Goal: Information Seeking & Learning: Learn about a topic

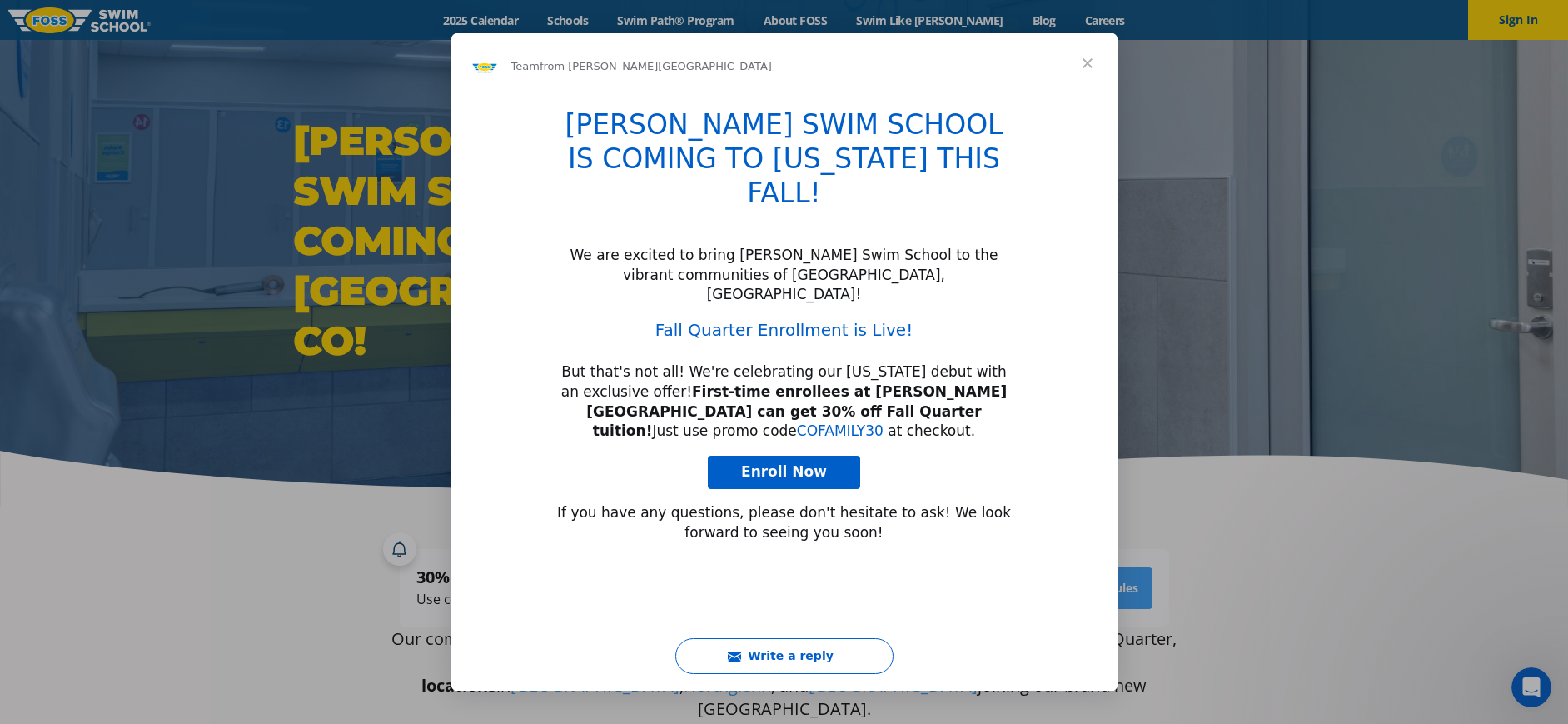
type input "1121309"
click at [1090, 54] on span "Close" at bounding box center [1087, 63] width 60 height 60
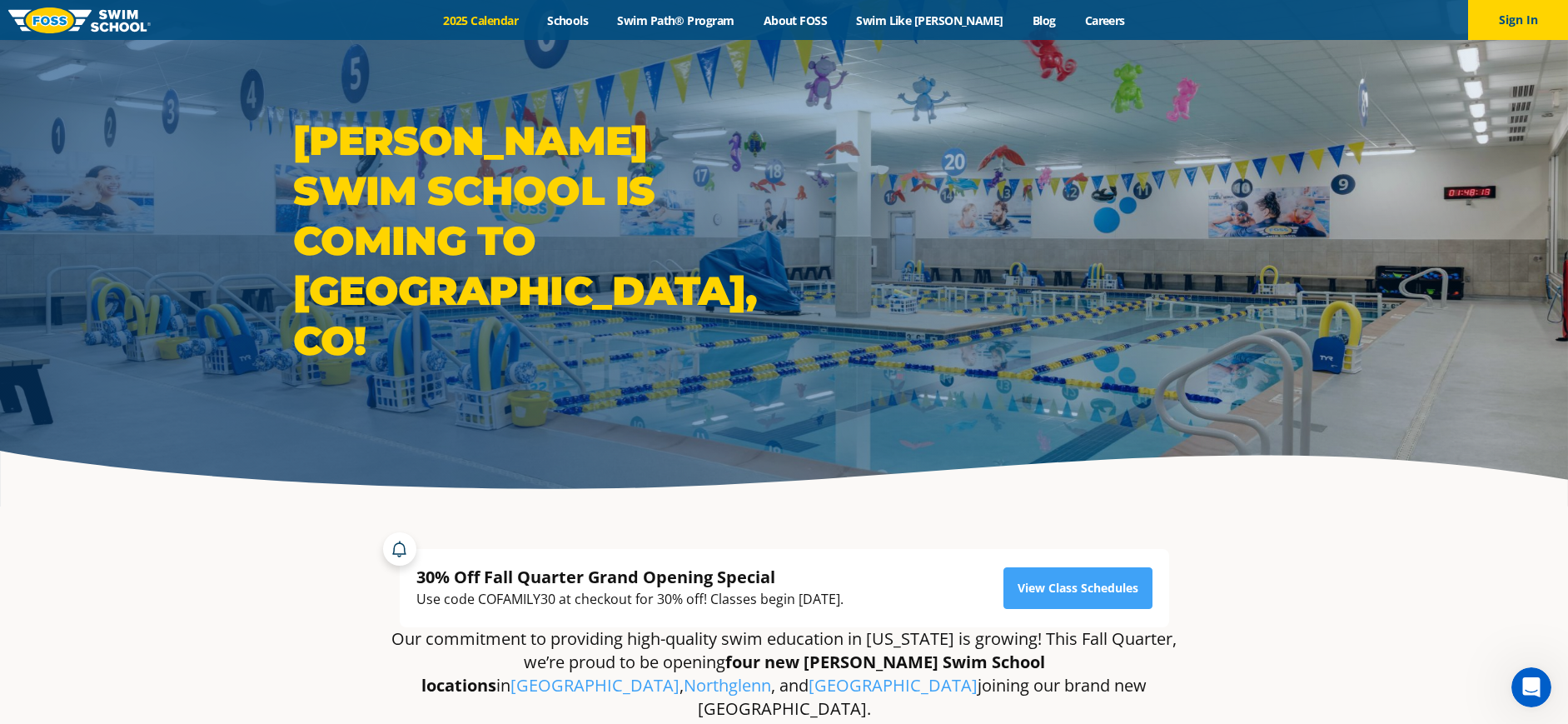
click at [533, 20] on link "2025 Calendar" at bounding box center [481, 20] width 104 height 16
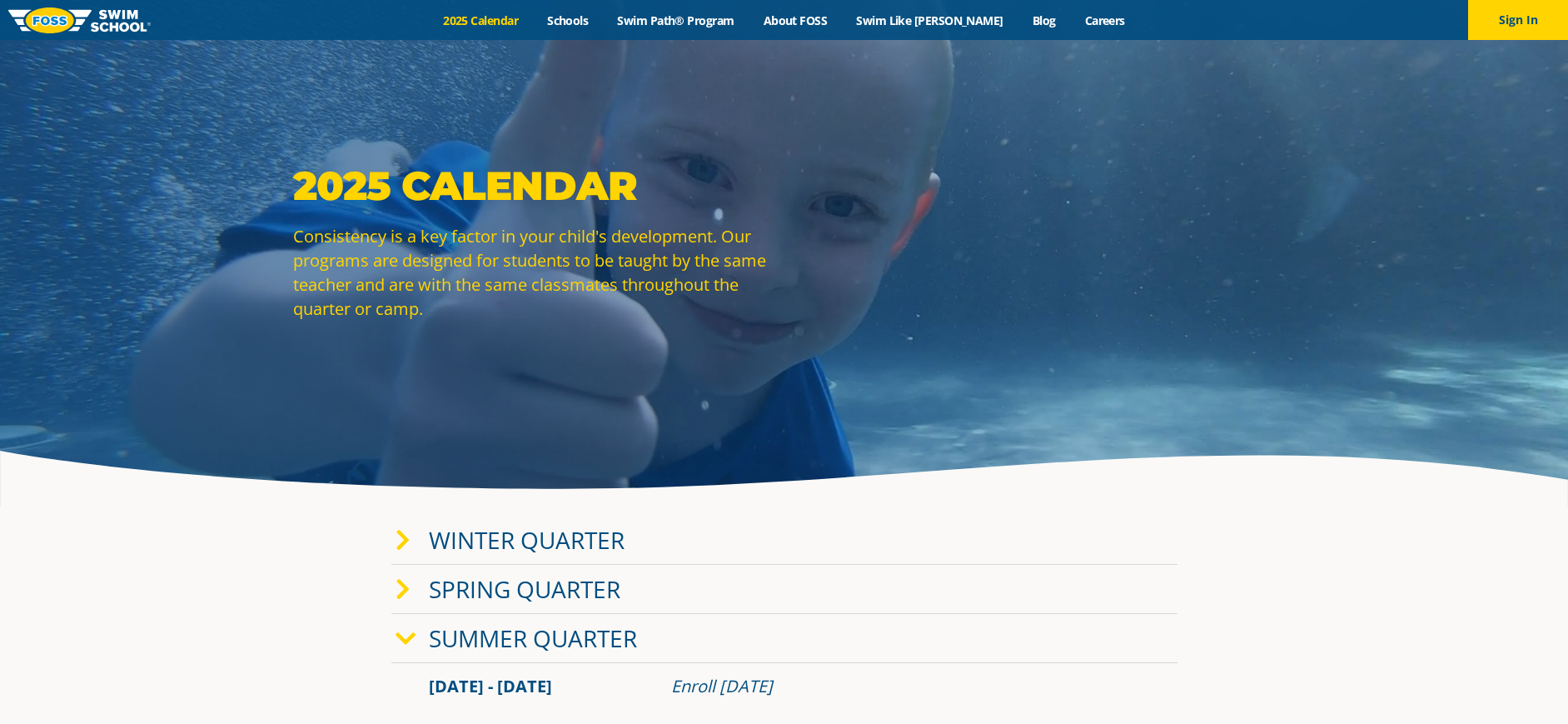
click at [581, 537] on link "Winter Quarter" at bounding box center [526, 539] width 196 height 32
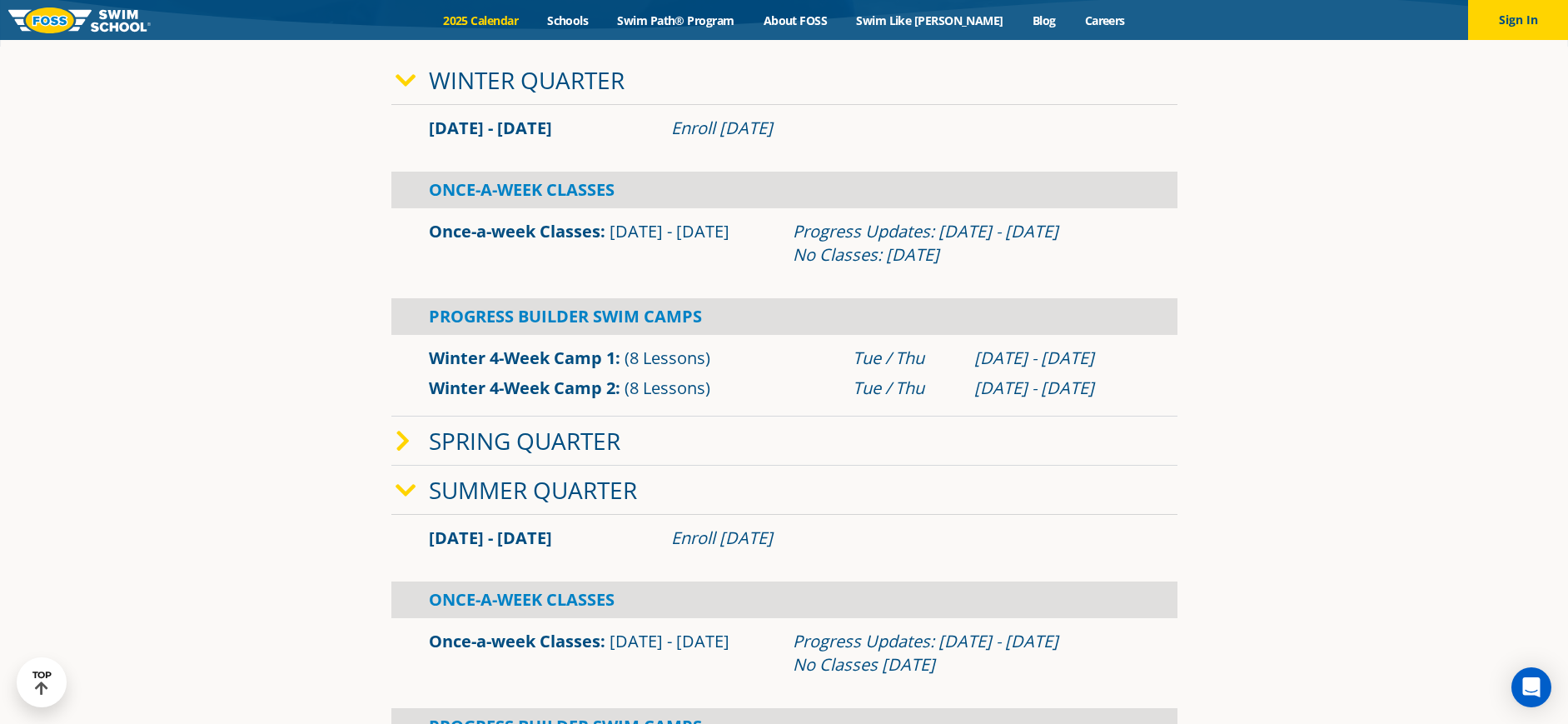
scroll to position [489, 0]
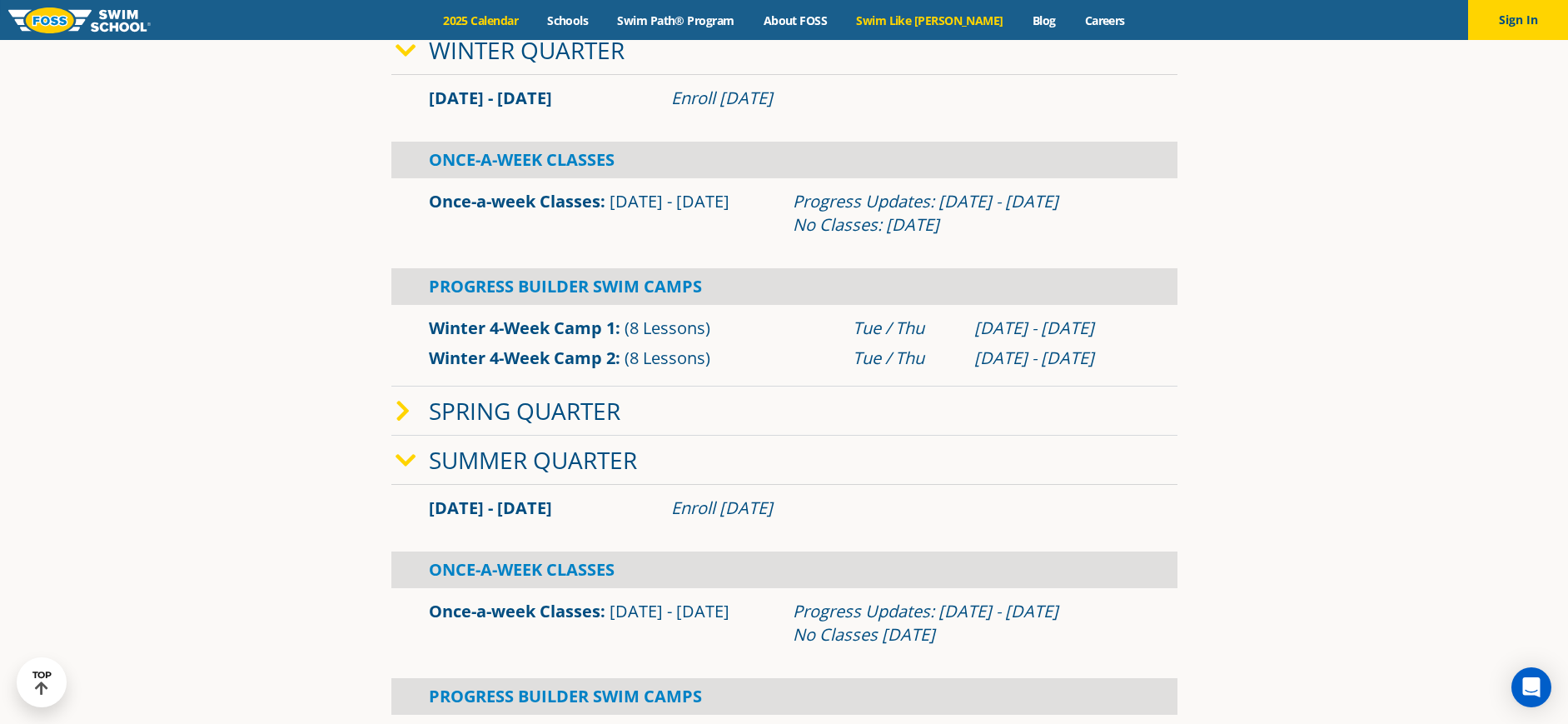
click at [903, 17] on link "Swim Like [PERSON_NAME]" at bounding box center [929, 20] width 176 height 16
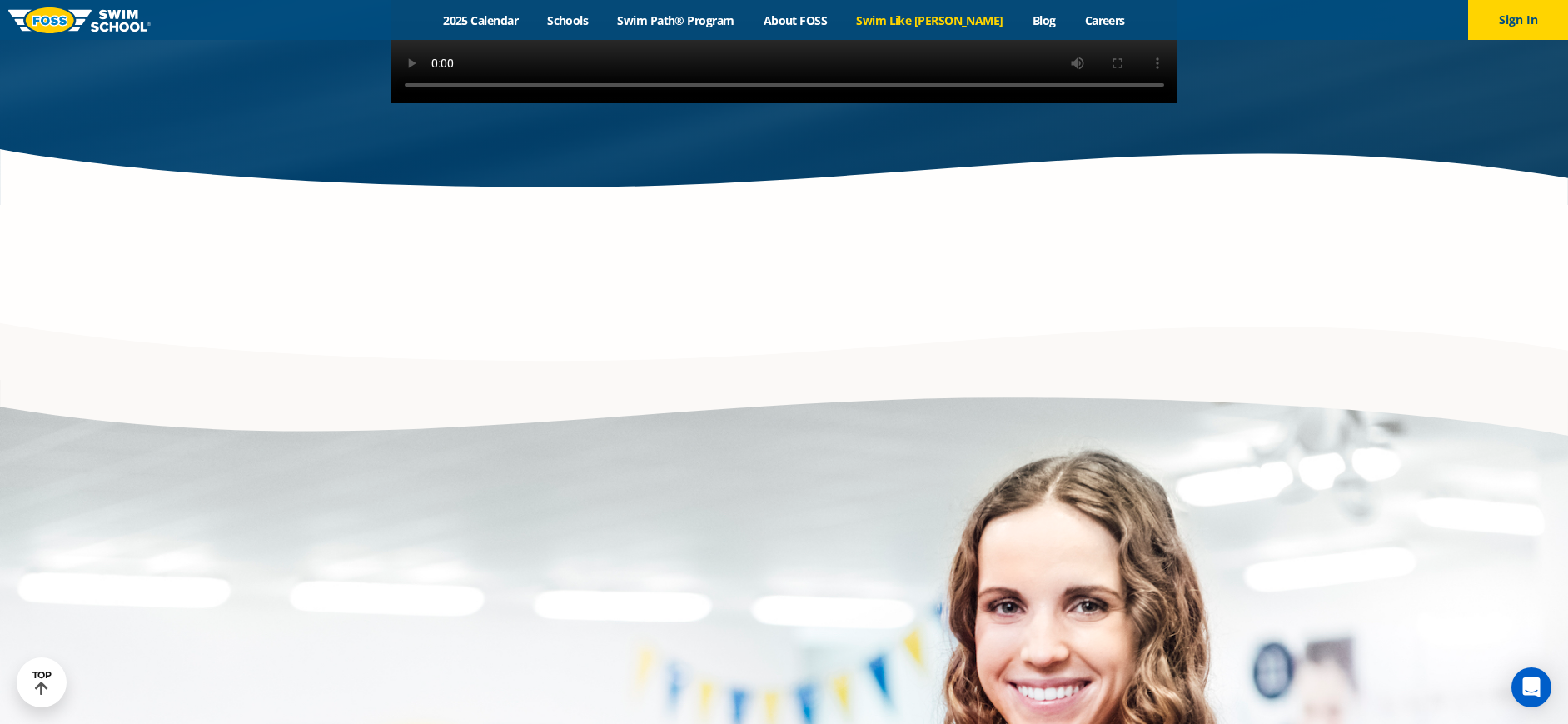
scroll to position [2958, 0]
